Goal: Information Seeking & Learning: Learn about a topic

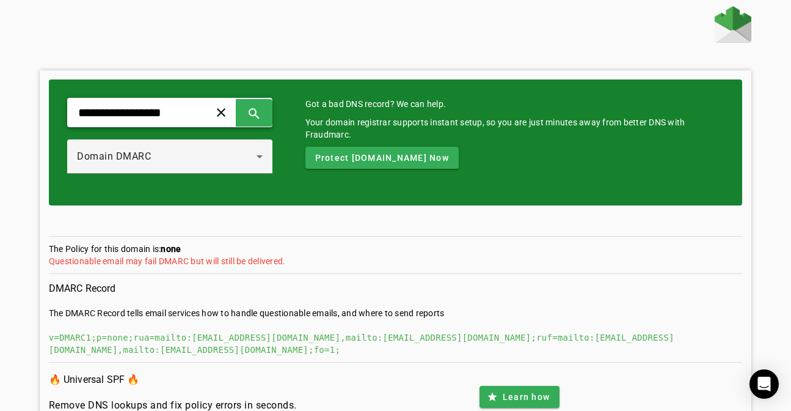
click at [150, 115] on input "**********" at bounding box center [133, 112] width 113 height 15
paste input "*********"
type input "**********"
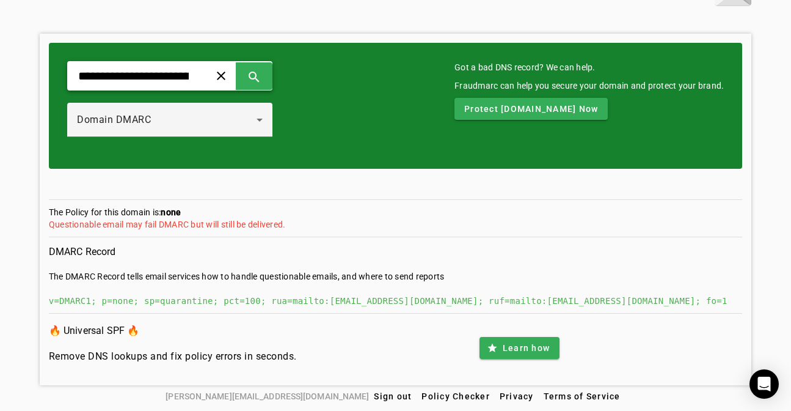
scroll to position [37, 0]
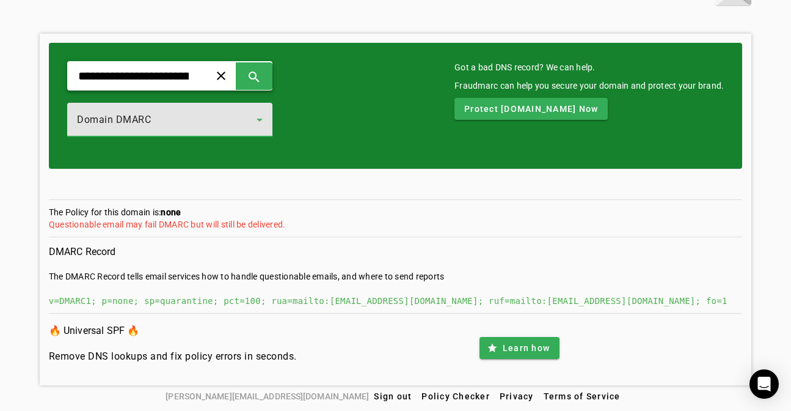
click at [129, 125] on div "Domain DMARC" at bounding box center [167, 119] width 180 height 15
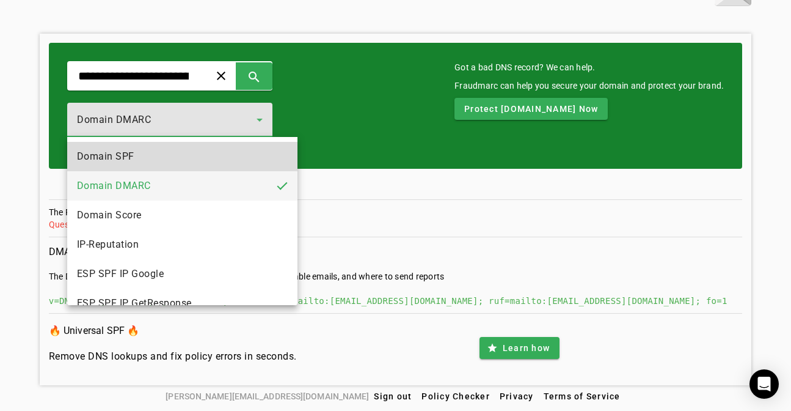
click at [129, 150] on span "Domain SPF" at bounding box center [105, 156] width 57 height 15
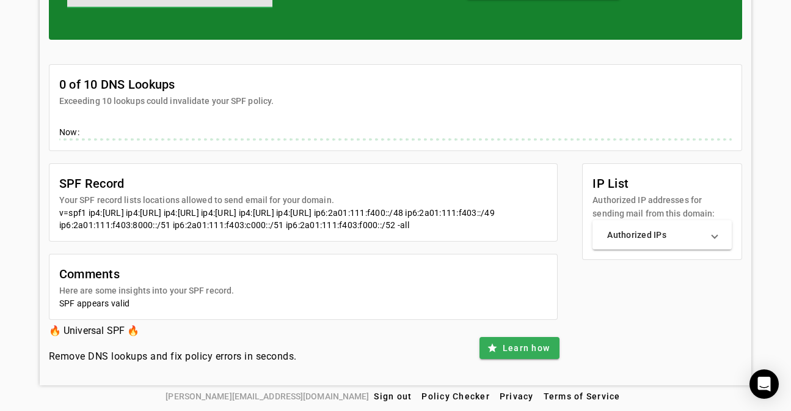
scroll to position [178, 0]
click at [648, 230] on mat-expansion-panel-header "Authorized IPs" at bounding box center [662, 234] width 139 height 29
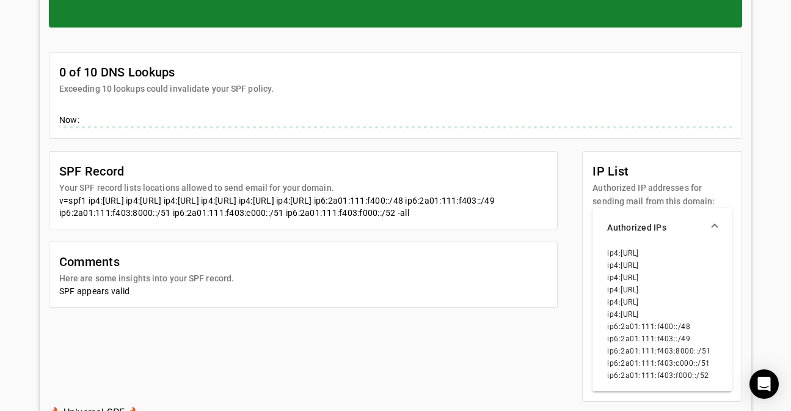
scroll to position [187, 0]
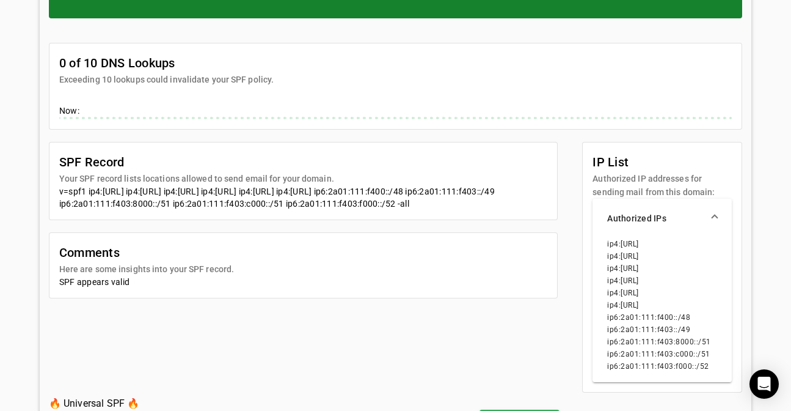
drag, startPoint x: 631, startPoint y: 304, endPoint x: 668, endPoint y: 304, distance: 37.3
click at [668, 304] on li "ip4:[URL]" at bounding box center [662, 305] width 110 height 12
copy li "[TECHNICAL_ID]"
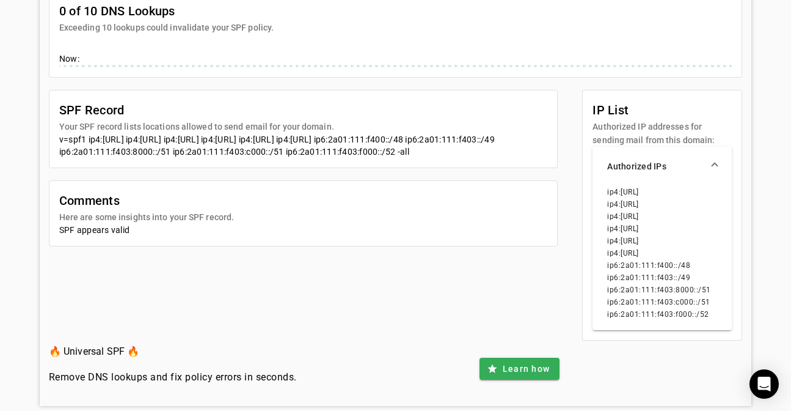
scroll to position [241, 0]
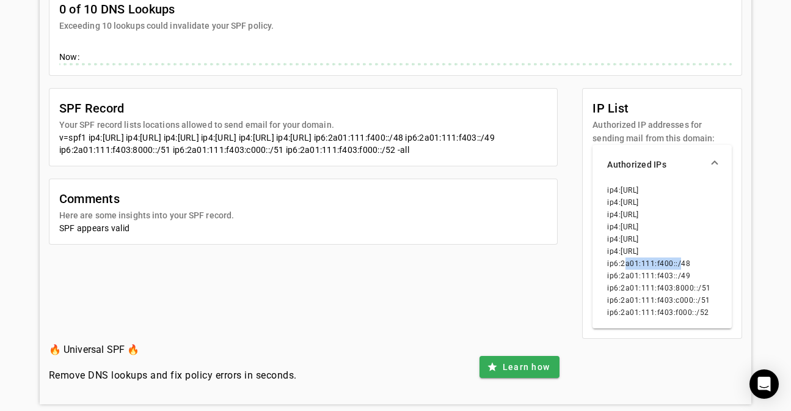
drag, startPoint x: 631, startPoint y: 263, endPoint x: 686, endPoint y: 264, distance: 54.4
click at [686, 264] on li "ip6:2a01:111:f400::/48" at bounding box center [662, 263] width 110 height 12
copy li "2a01:111:f400::"
